Goal: Check status

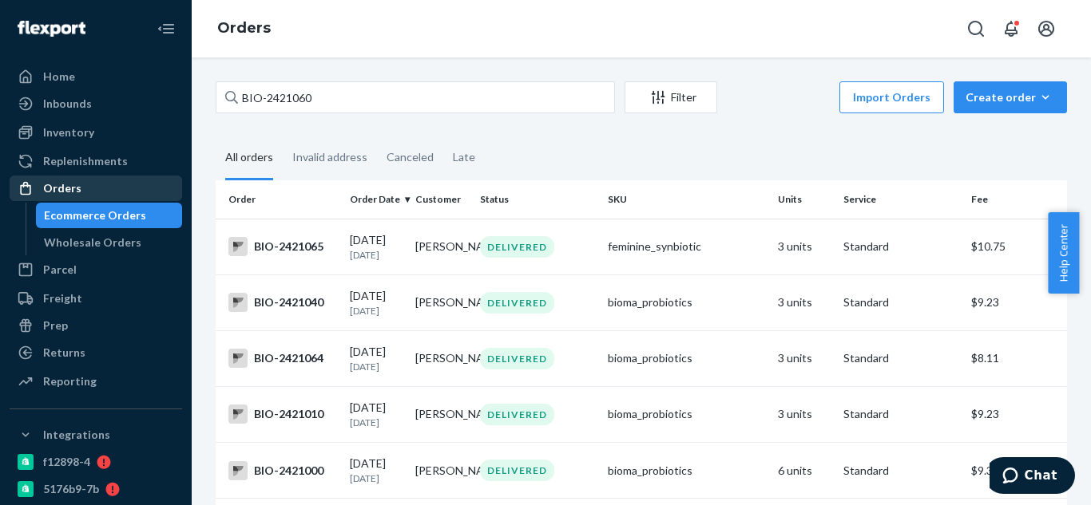
scroll to position [253, 0]
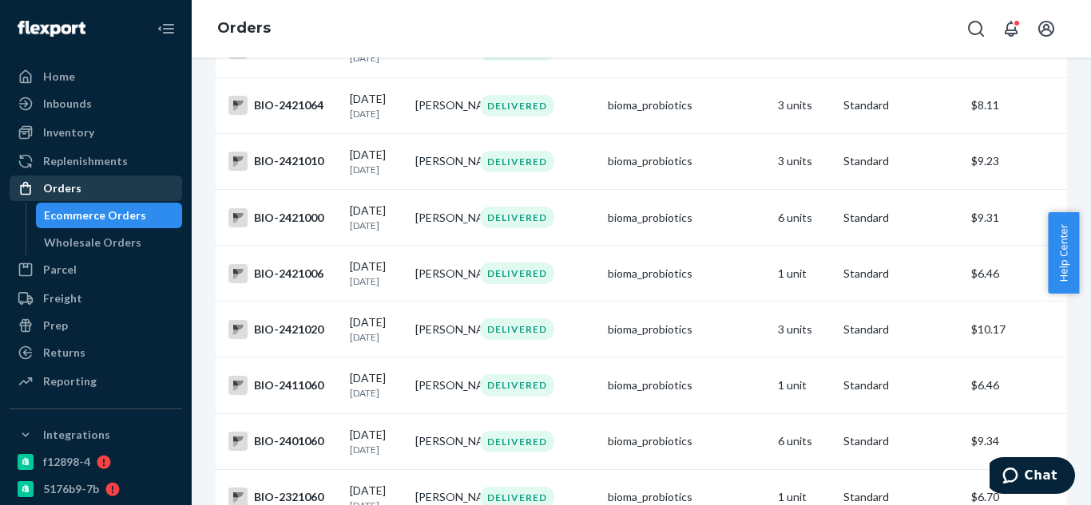
click at [81, 186] on div "Orders" at bounding box center [95, 188] width 169 height 22
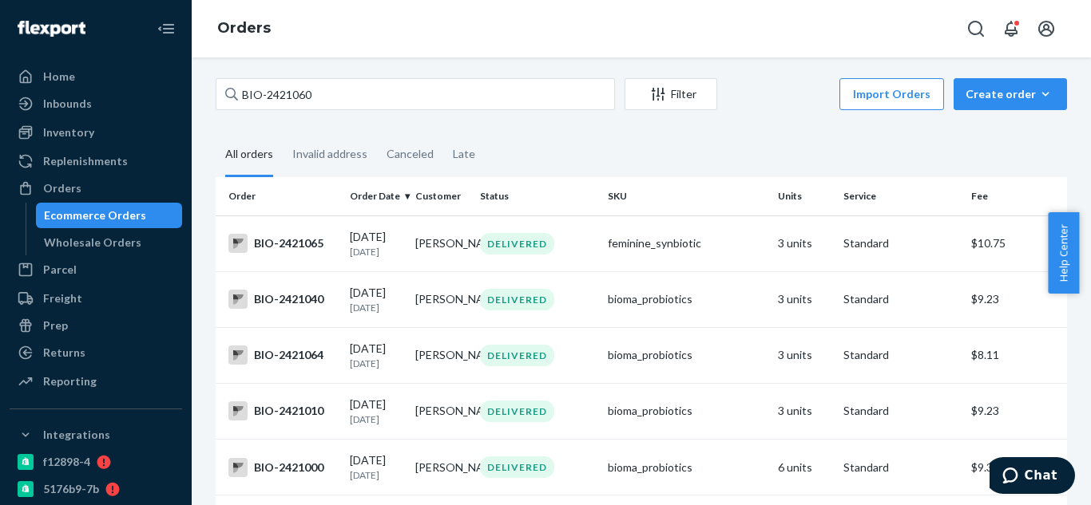
scroll to position [0, 0]
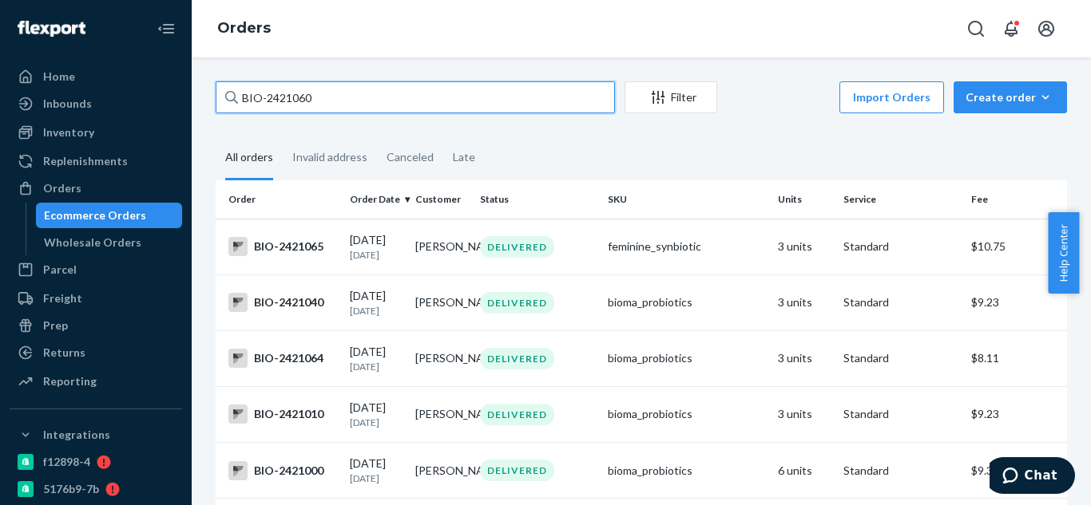
click at [388, 108] on input "BIO-2421060" at bounding box center [415, 97] width 399 height 32
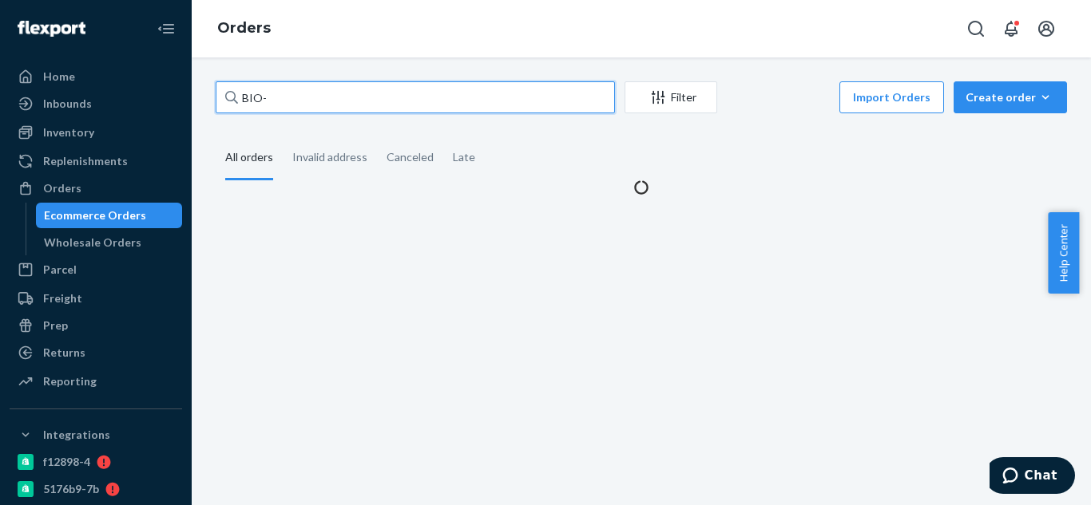
paste input "2500689"
type input "BIO-2500689"
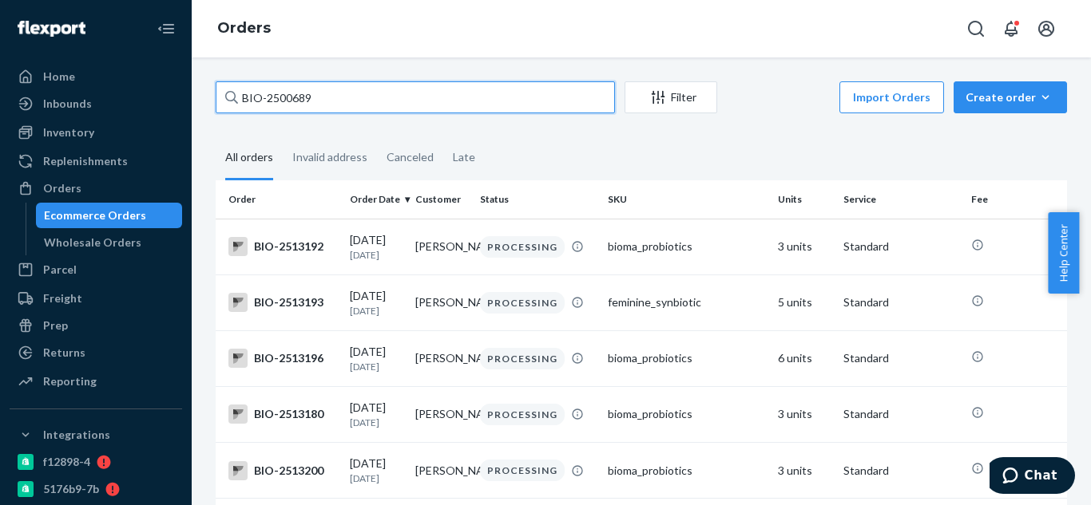
click at [351, 101] on input "BIO-2500689" at bounding box center [415, 97] width 399 height 32
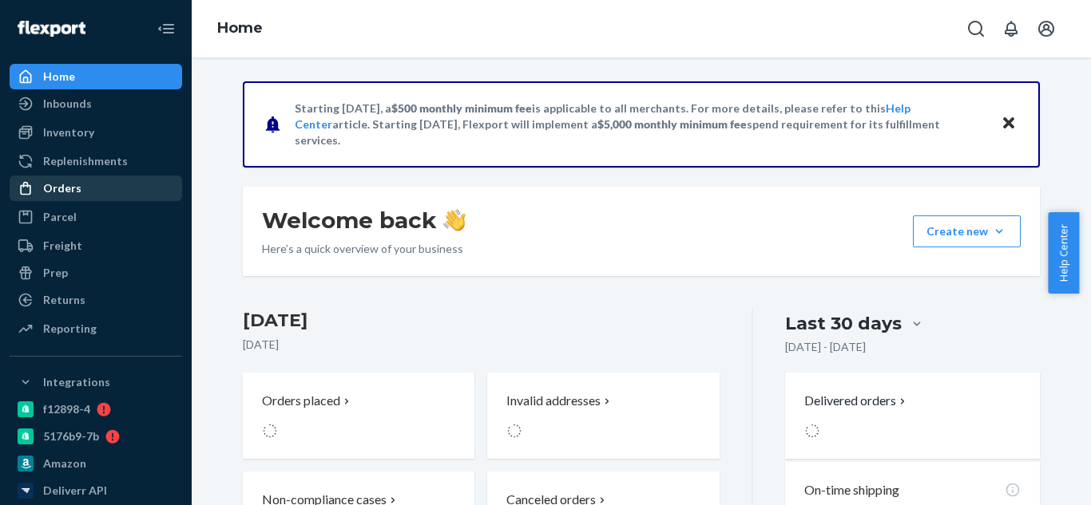
click at [78, 186] on div "Orders" at bounding box center [62, 188] width 38 height 16
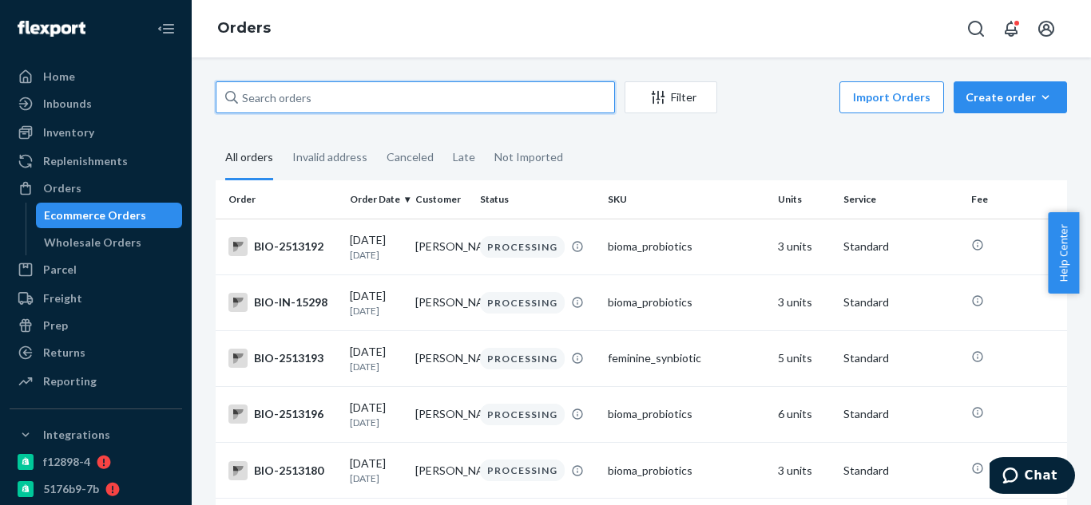
click at [337, 105] on input "text" at bounding box center [415, 97] width 399 height 32
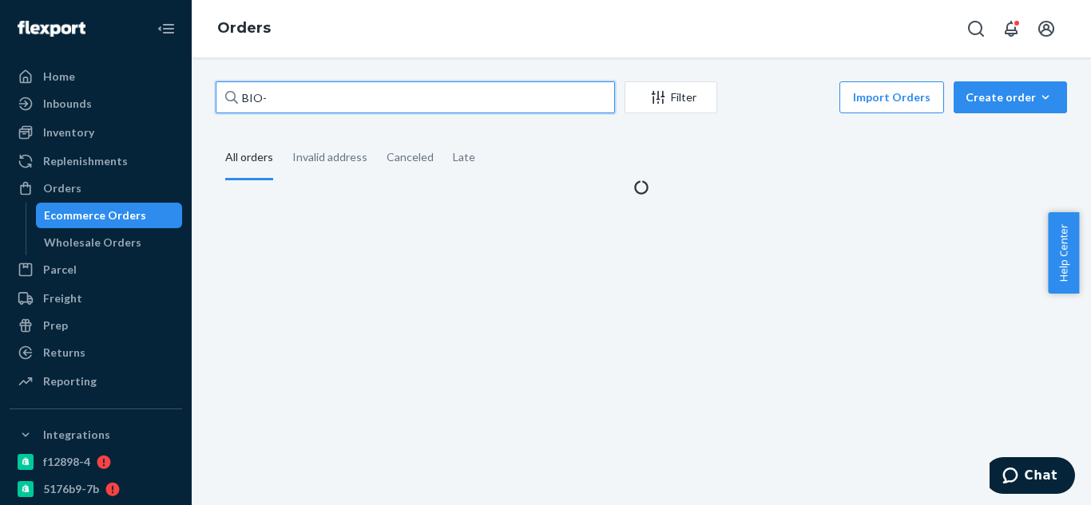
paste input "2500689"
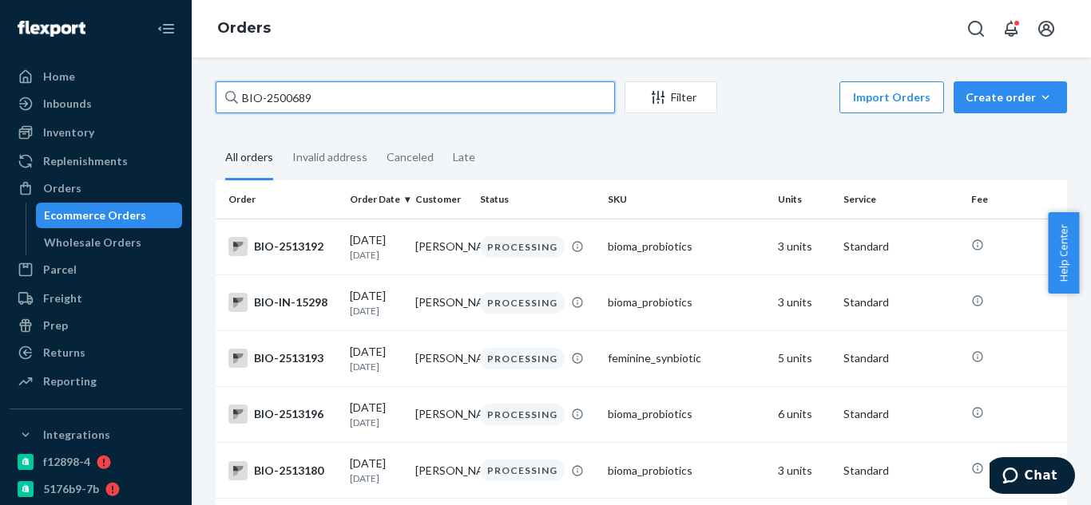
type input "BIO-2500689"
click at [430, 105] on input "BIO-2500689" at bounding box center [415, 97] width 399 height 32
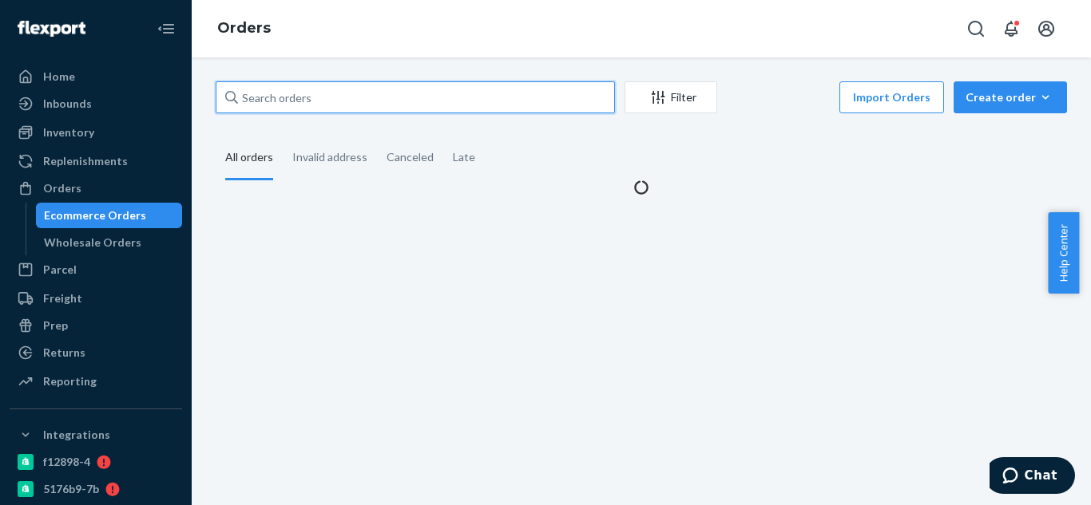
paste input "9261290339650152977352"
type input "9"
